Goal: Task Accomplishment & Management: Use online tool/utility

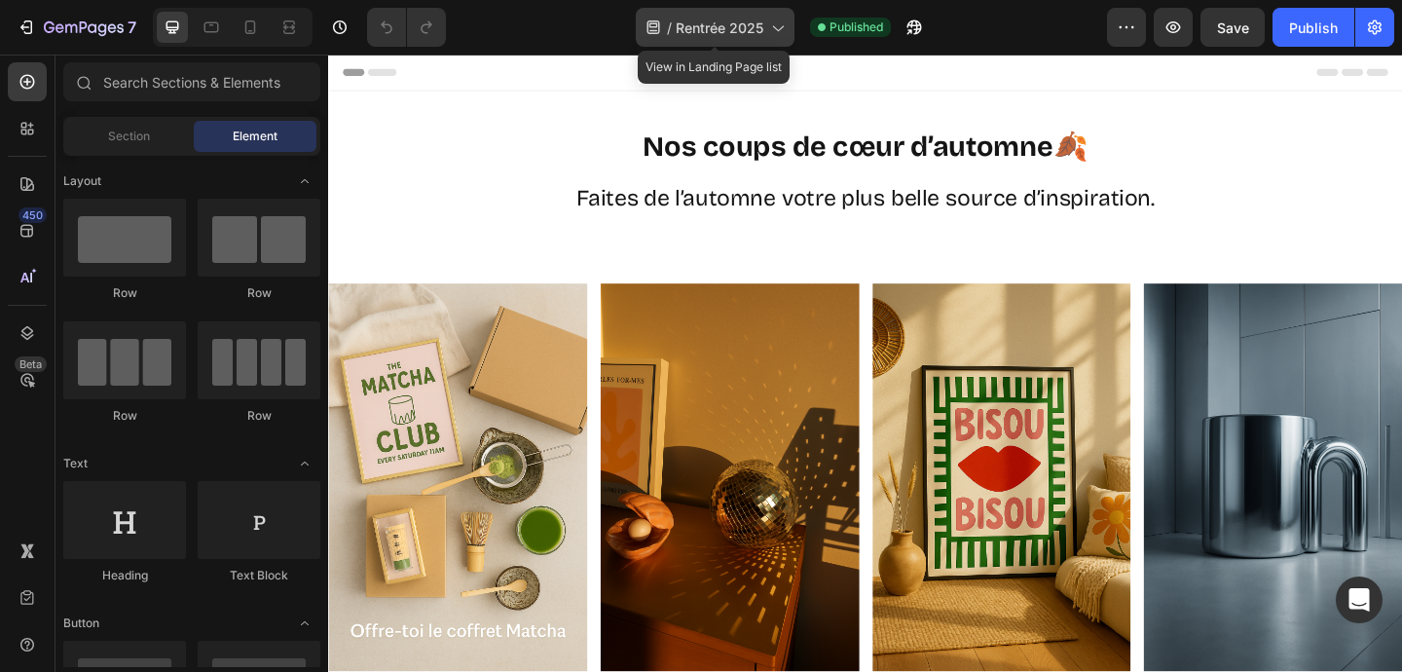
click at [728, 31] on span "Rentrée 2025" at bounding box center [719, 28] width 88 height 20
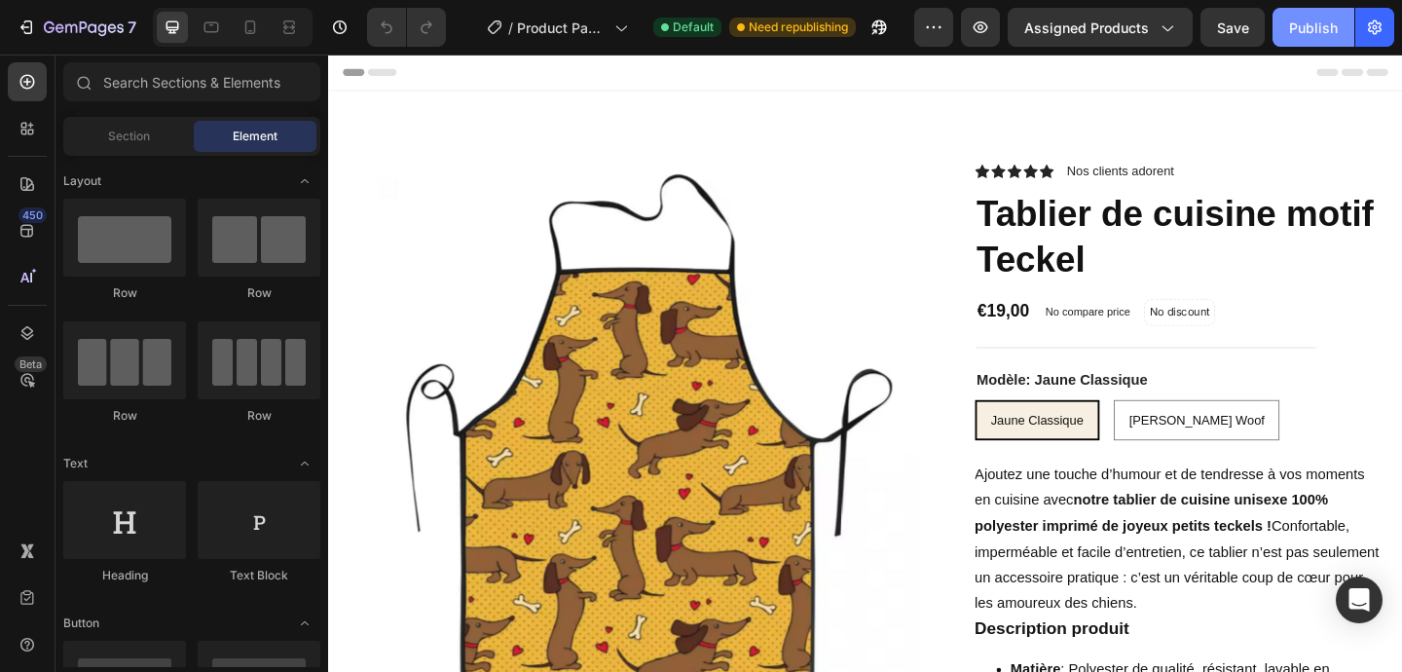
click at [1310, 24] on div "Publish" at bounding box center [1313, 28] width 49 height 20
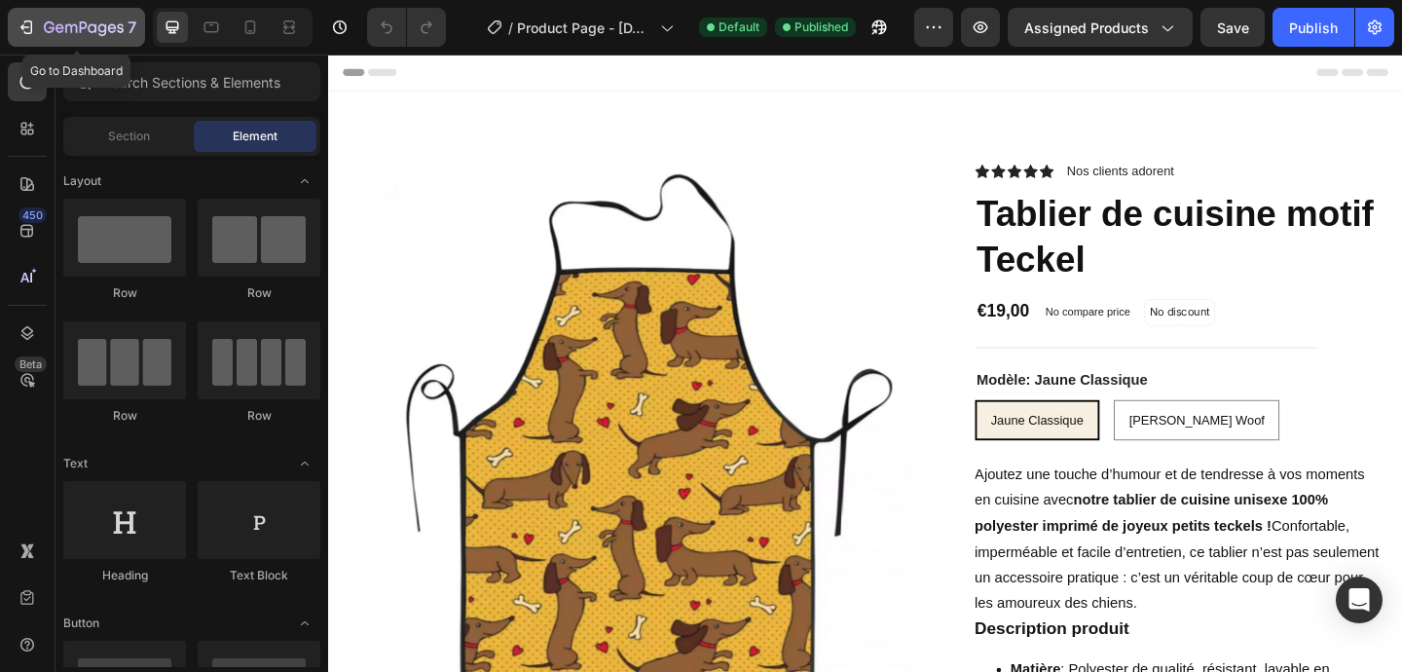
click at [17, 24] on icon "button" at bounding box center [26, 27] width 19 height 19
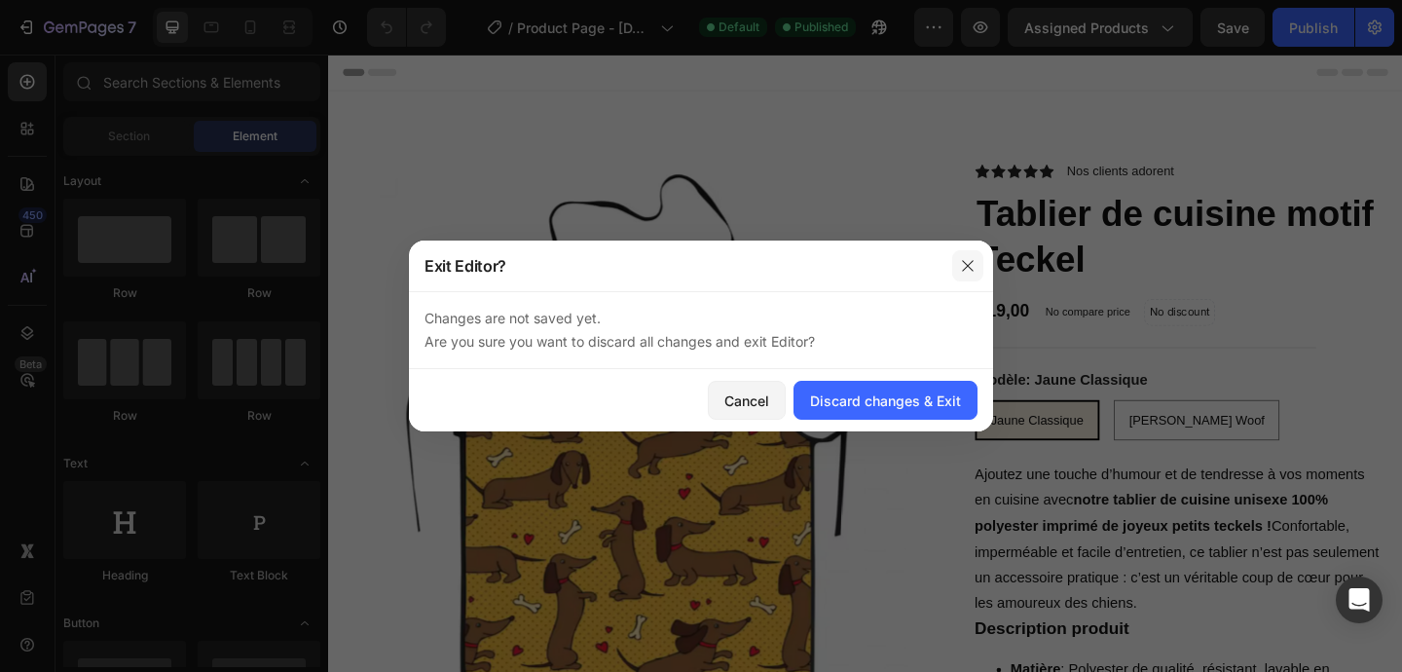
click at [970, 253] on button "button" at bounding box center [967, 265] width 31 height 31
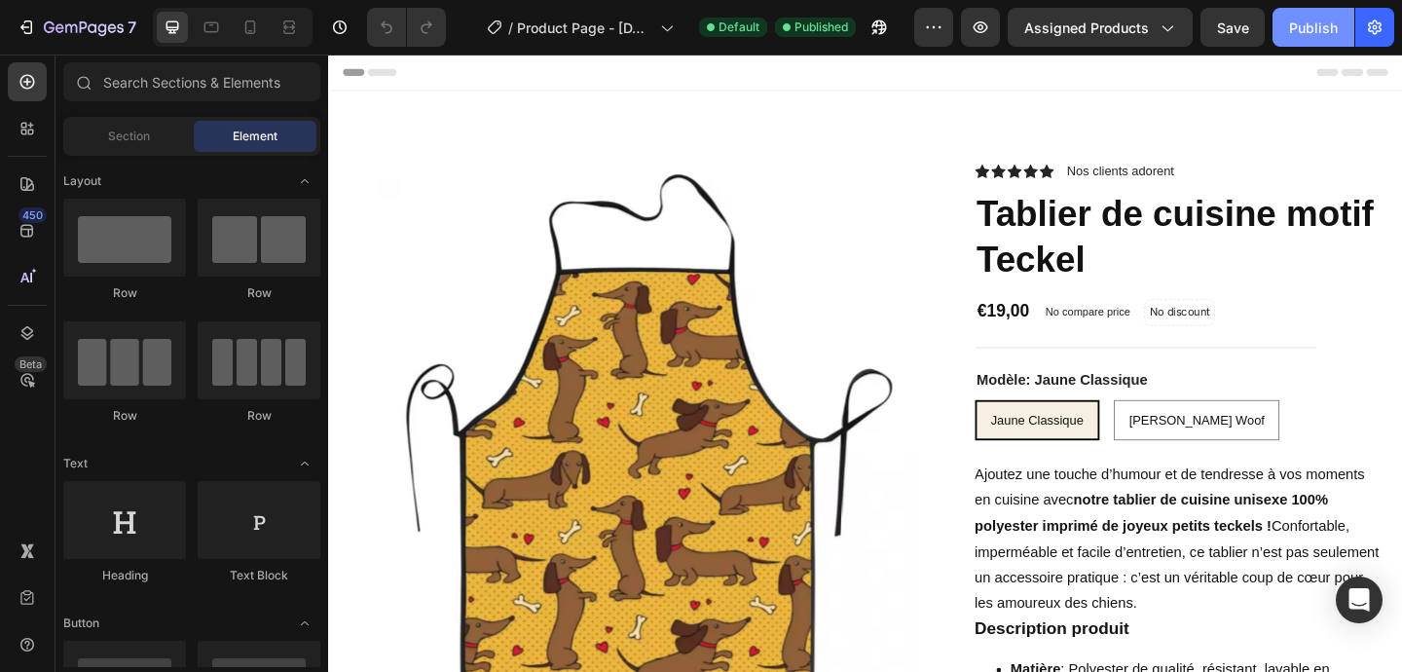
click at [1329, 23] on div "Publish" at bounding box center [1313, 28] width 49 height 20
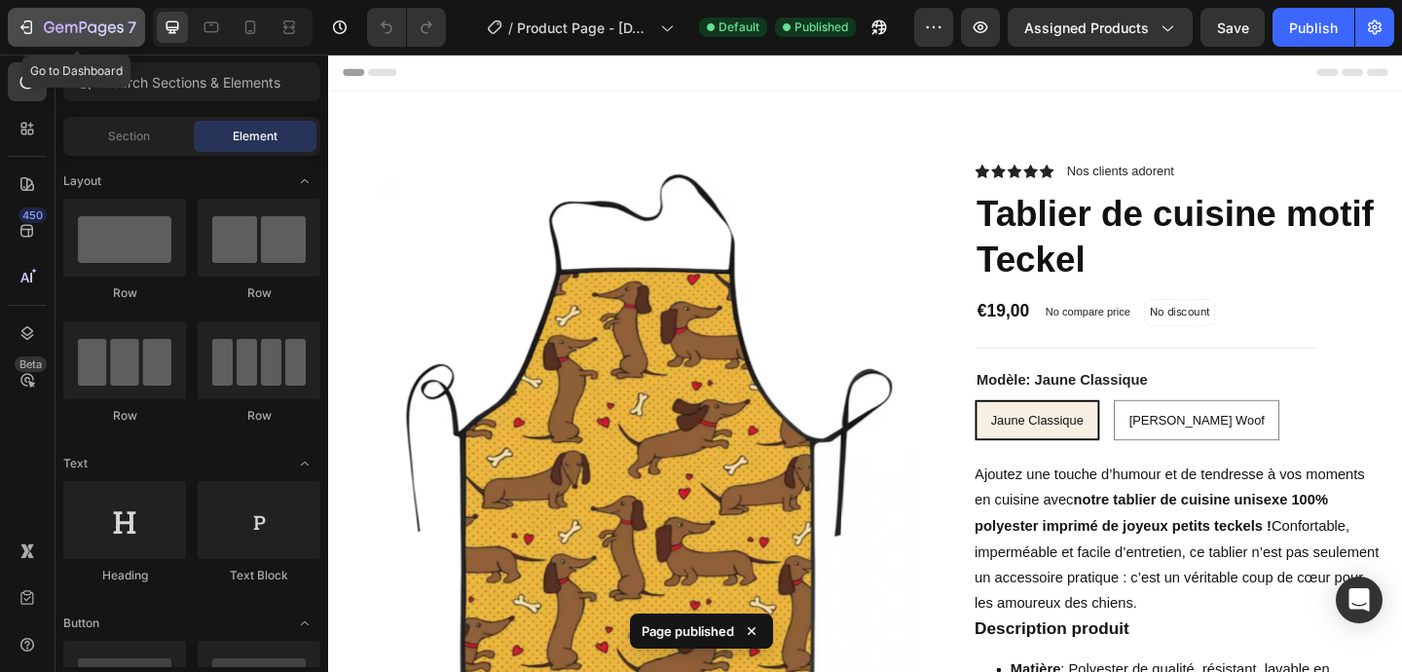
click at [27, 26] on icon "button" at bounding box center [24, 27] width 9 height 6
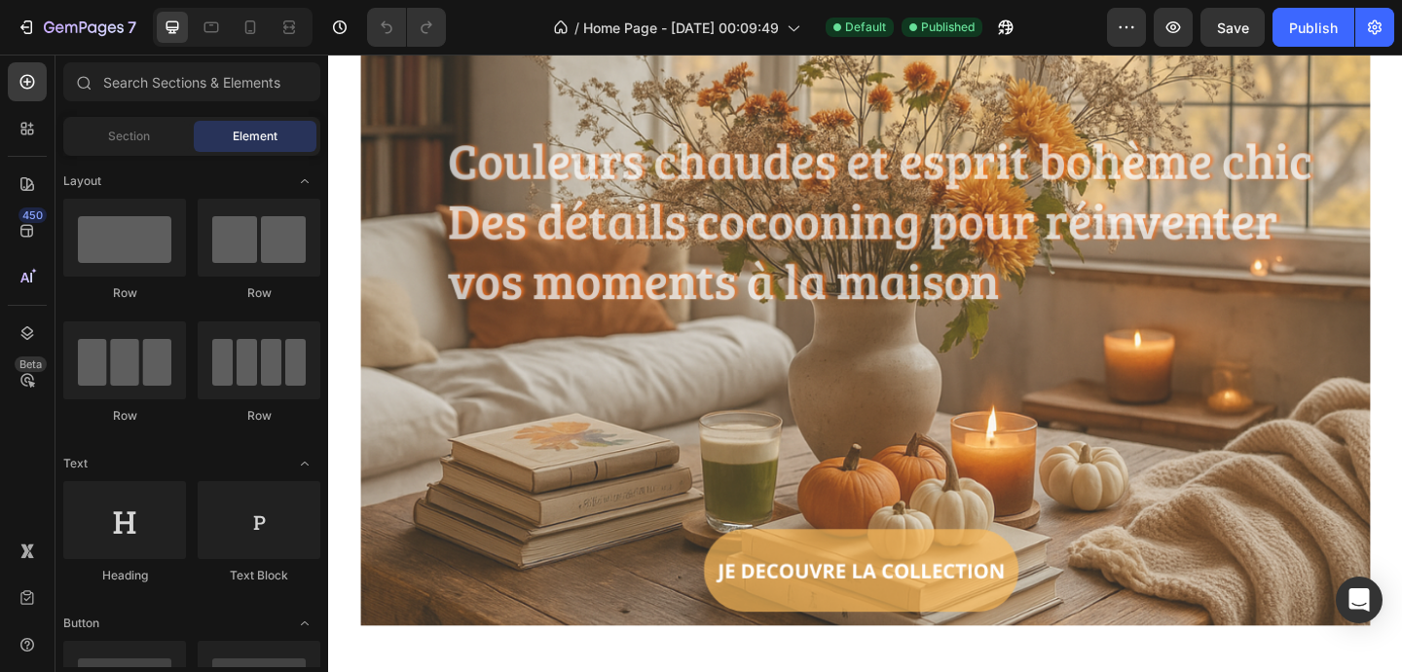
scroll to position [213, 0]
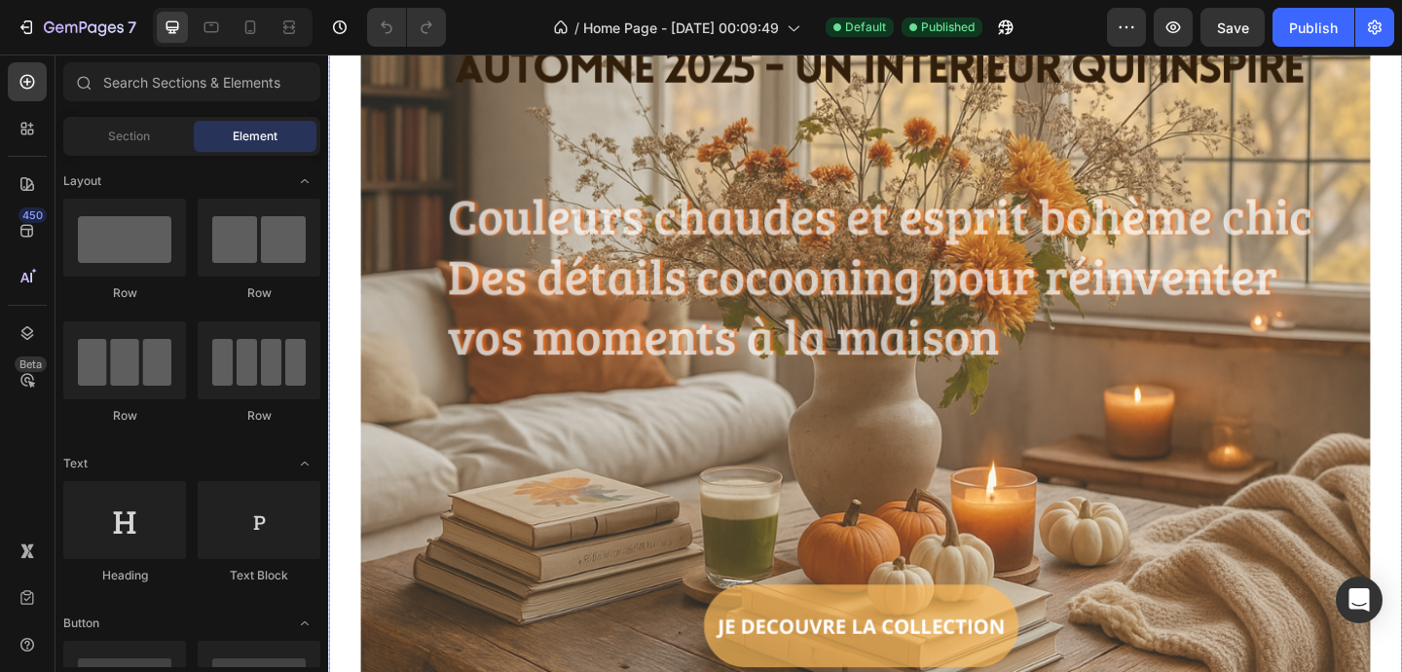
click at [479, 131] on img at bounding box center [912, 323] width 1098 height 823
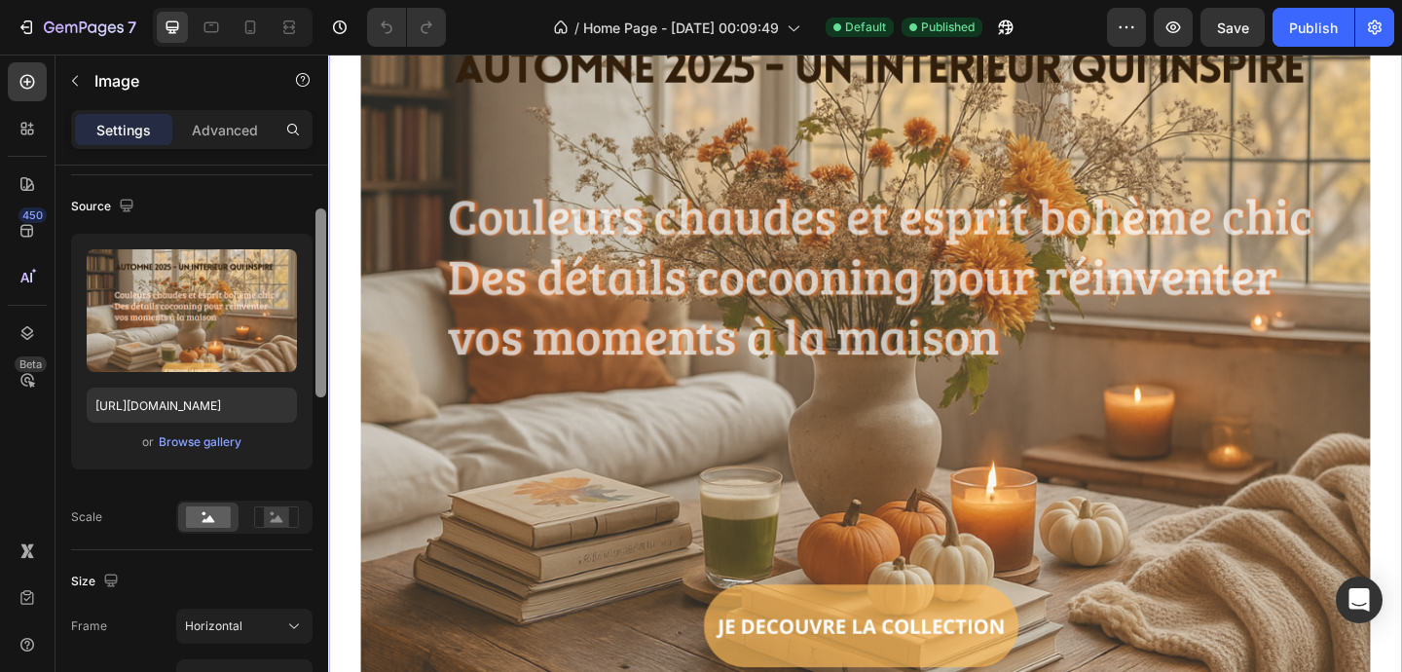
drag, startPoint x: 317, startPoint y: 200, endPoint x: 317, endPoint y: 243, distance: 43.8
click at [317, 243] on div at bounding box center [320, 302] width 11 height 189
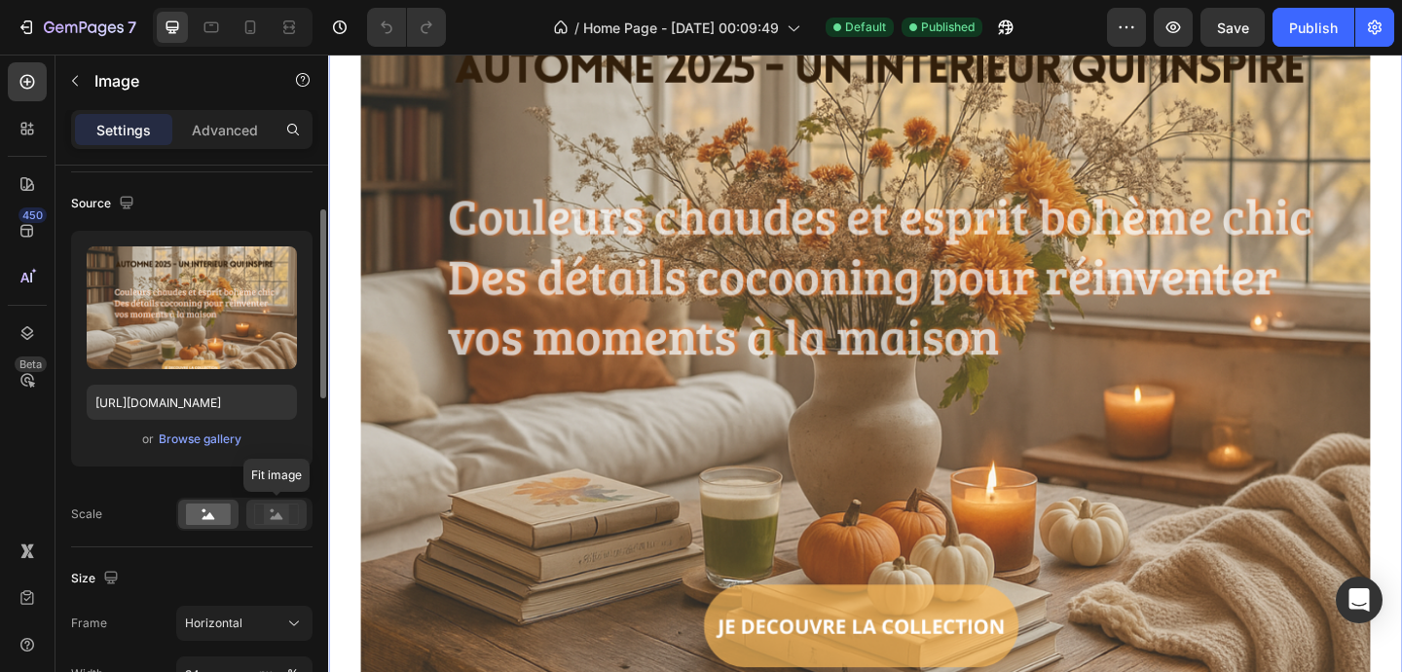
click at [268, 510] on rect at bounding box center [276, 513] width 25 height 19
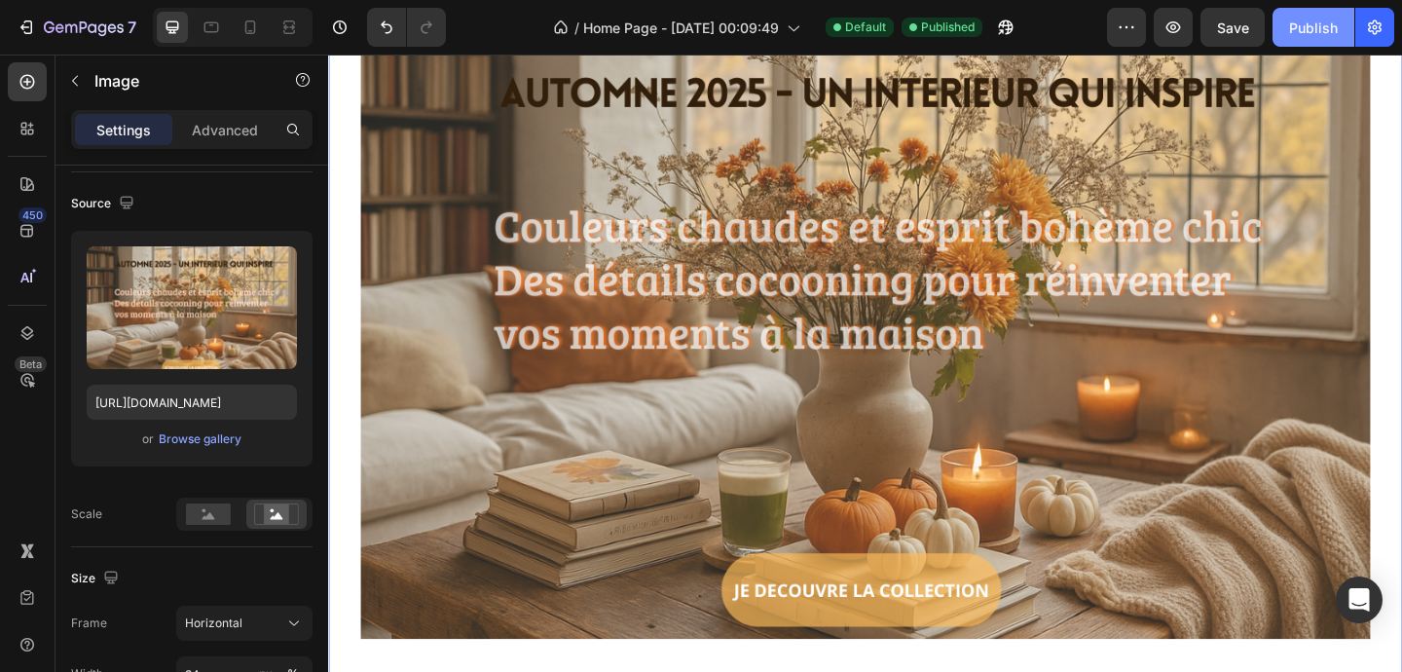
click at [1324, 22] on div "Publish" at bounding box center [1313, 28] width 49 height 20
